Goal: Task Accomplishment & Management: Use online tool/utility

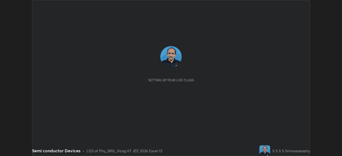
scroll to position [156, 342]
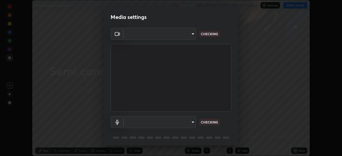
type input "3cff3ef57a782f7234e5637b366011cdf3a14842022a910b98ae672e7c70b7a0"
type input "default"
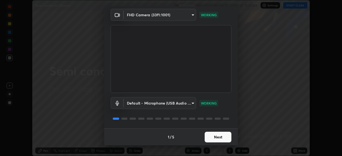
click at [221, 138] on button "Next" at bounding box center [217, 137] width 27 height 11
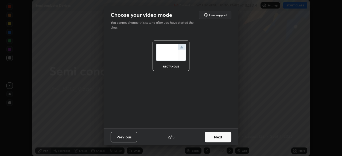
click at [221, 137] on button "Next" at bounding box center [217, 137] width 27 height 11
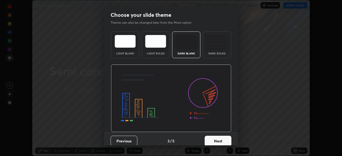
click at [218, 141] on button "Next" at bounding box center [217, 141] width 27 height 11
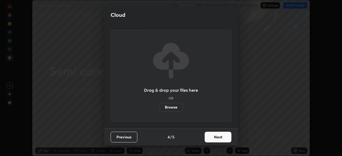
click at [220, 138] on button "Next" at bounding box center [217, 137] width 27 height 11
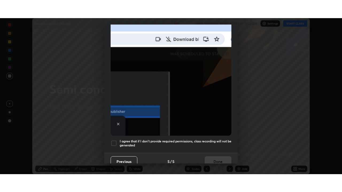
scroll to position [128, 0]
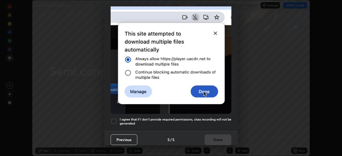
click at [114, 120] on div at bounding box center [113, 121] width 6 height 6
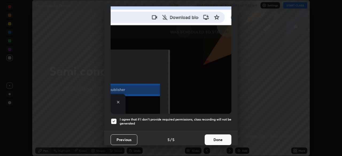
click at [219, 138] on button "Done" at bounding box center [217, 139] width 27 height 11
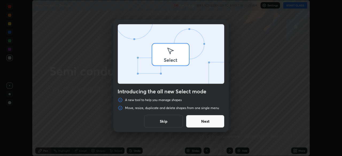
click at [295, 7] on div "Introducing the all new Select mode A new tool to help you manage shapes Move, …" at bounding box center [171, 78] width 342 height 156
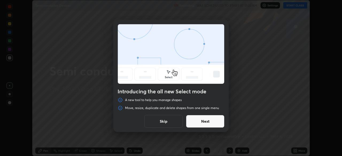
click at [216, 122] on button "Next" at bounding box center [205, 121] width 38 height 13
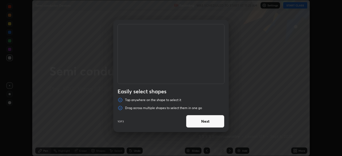
click at [214, 124] on button "Next" at bounding box center [205, 121] width 38 height 13
click at [212, 120] on button "Next" at bounding box center [205, 121] width 38 height 13
click at [211, 124] on button "Done" at bounding box center [205, 121] width 38 height 13
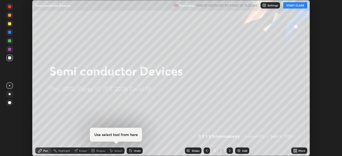
click at [294, 6] on button "START CLASS" at bounding box center [295, 5] width 24 height 6
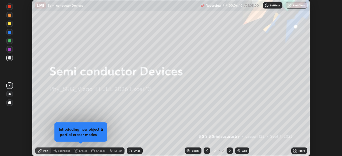
click at [293, 151] on icon at bounding box center [293, 151] width 1 height 1
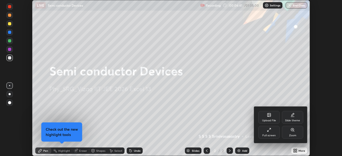
click at [293, 118] on div "Slide theme" at bounding box center [291, 117] width 21 height 13
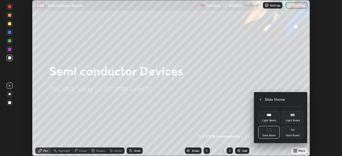
click at [295, 135] on div "Dark Ruled" at bounding box center [292, 135] width 14 height 3
click at [298, 149] on div at bounding box center [171, 78] width 342 height 156
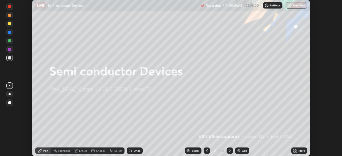
click at [244, 152] on div "Add" at bounding box center [244, 150] width 5 height 3
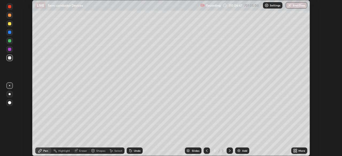
click at [295, 152] on icon at bounding box center [295, 151] width 1 height 1
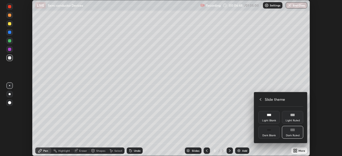
click at [268, 134] on div "Dark Blank" at bounding box center [268, 135] width 13 height 3
click at [294, 135] on div "Dark Ruled" at bounding box center [292, 135] width 14 height 3
click at [260, 99] on icon at bounding box center [260, 99] width 4 height 4
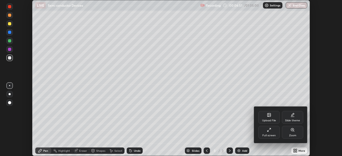
click at [270, 135] on div "Full screen" at bounding box center [268, 135] width 13 height 3
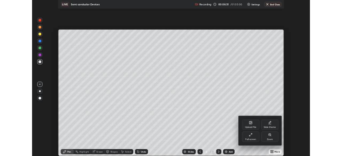
scroll to position [192, 342]
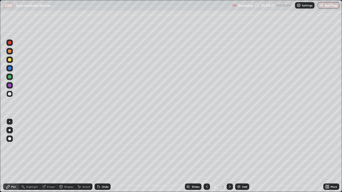
click at [9, 139] on div at bounding box center [9, 138] width 3 height 3
click at [16, 156] on div "Pen" at bounding box center [11, 187] width 16 height 6
click at [9, 95] on div at bounding box center [9, 93] width 3 height 3
click at [102, 156] on div "Undo" at bounding box center [105, 186] width 7 height 3
click at [12, 60] on div at bounding box center [9, 60] width 6 height 6
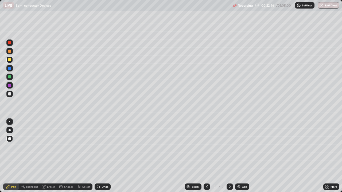
click at [12, 85] on div at bounding box center [9, 85] width 6 height 6
click at [10, 60] on div at bounding box center [9, 59] width 3 height 3
click at [11, 51] on div at bounding box center [9, 51] width 3 height 3
click at [11, 70] on div at bounding box center [9, 68] width 6 height 6
click at [325, 156] on icon at bounding box center [325, 185] width 1 height 1
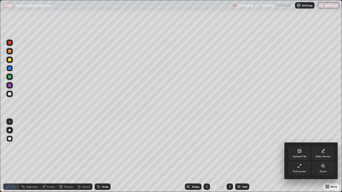
click at [300, 156] on icon at bounding box center [299, 166] width 4 height 4
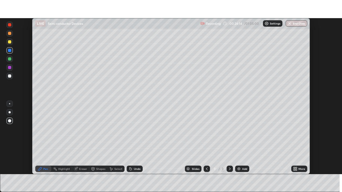
scroll to position [26525, 26340]
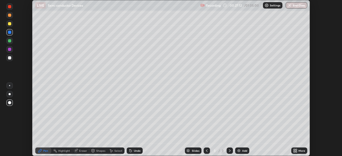
click at [238, 151] on img at bounding box center [238, 151] width 4 height 4
click at [11, 49] on div at bounding box center [9, 49] width 3 height 3
click at [78, 151] on div "Eraser" at bounding box center [80, 151] width 17 height 6
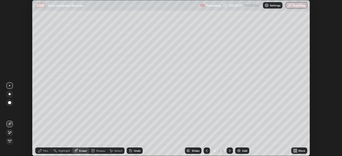
click at [10, 102] on div at bounding box center [9, 102] width 3 height 3
click at [294, 151] on icon at bounding box center [295, 151] width 4 height 4
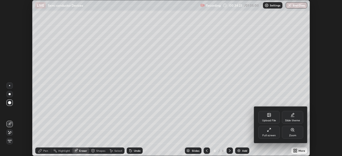
click at [267, 134] on div "Full screen" at bounding box center [268, 135] width 13 height 3
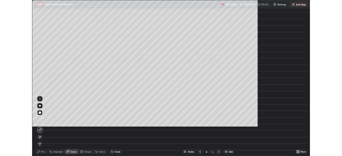
scroll to position [192, 342]
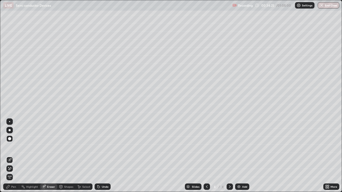
click at [13, 156] on div "Pen" at bounding box center [13, 186] width 5 height 3
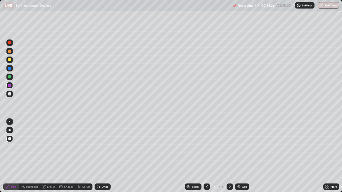
click at [10, 60] on div at bounding box center [9, 59] width 3 height 3
click at [11, 69] on div at bounding box center [9, 68] width 6 height 6
click at [12, 86] on div at bounding box center [9, 85] width 6 height 6
click at [10, 95] on div at bounding box center [9, 93] width 3 height 3
click at [242, 156] on div "Add" at bounding box center [244, 186] width 5 height 3
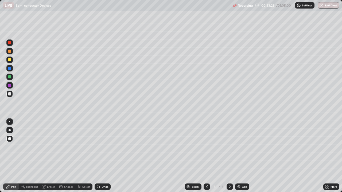
click at [105, 156] on div "Undo" at bounding box center [105, 186] width 7 height 3
click at [11, 68] on div at bounding box center [9, 68] width 6 height 6
click at [10, 59] on div at bounding box center [9, 59] width 3 height 3
click at [12, 96] on div at bounding box center [9, 94] width 6 height 9
click at [325, 6] on button "End Class" at bounding box center [328, 5] width 21 height 6
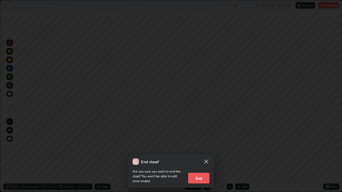
click at [197, 156] on button "End" at bounding box center [198, 178] width 21 height 11
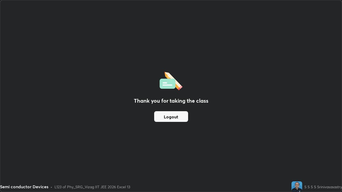
click at [175, 117] on button "Logout" at bounding box center [171, 116] width 34 height 11
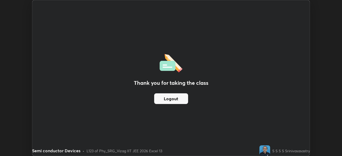
scroll to position [26525, 26340]
